Goal: Navigation & Orientation: Go to known website

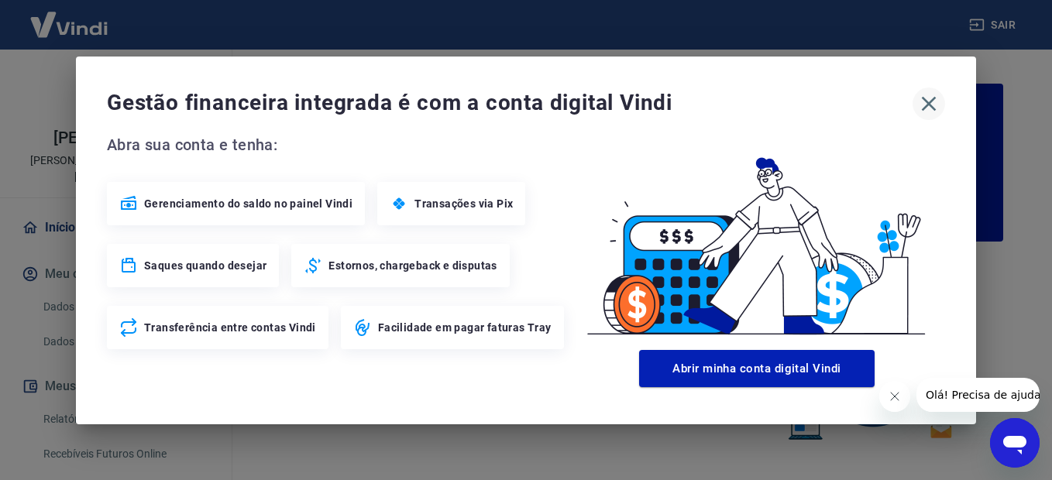
click at [926, 104] on icon "button" at bounding box center [929, 103] width 25 height 25
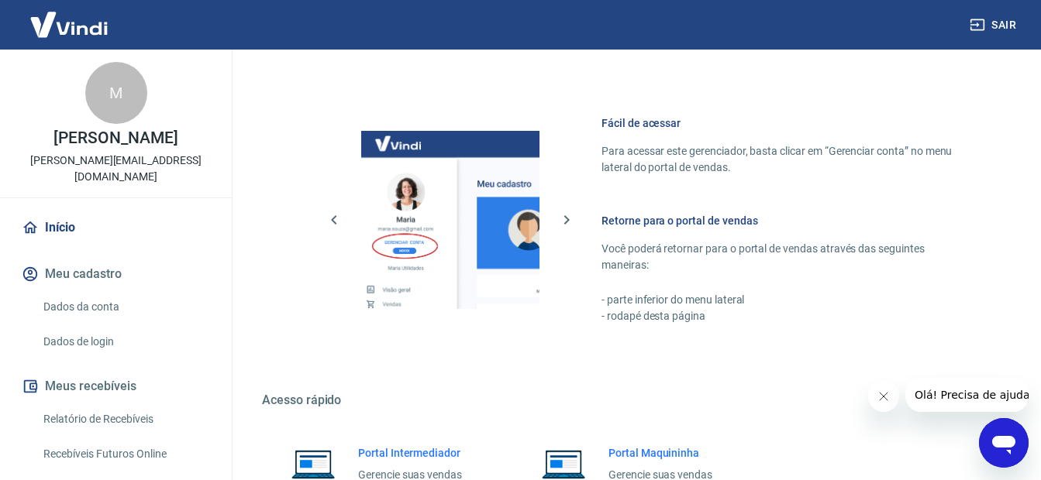
scroll to position [952, 0]
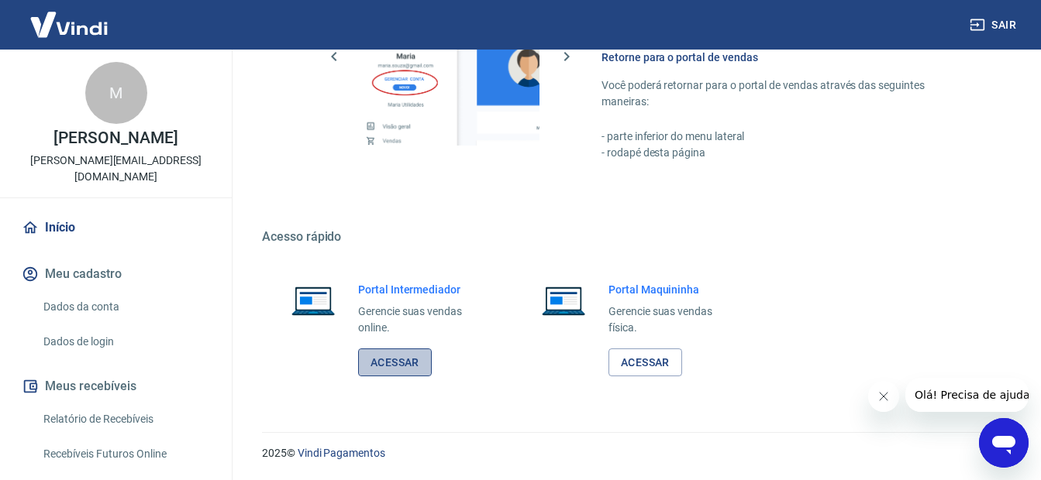
click at [395, 367] on link "Acessar" at bounding box center [395, 363] width 74 height 29
